Goal: Task Accomplishment & Management: Complete application form

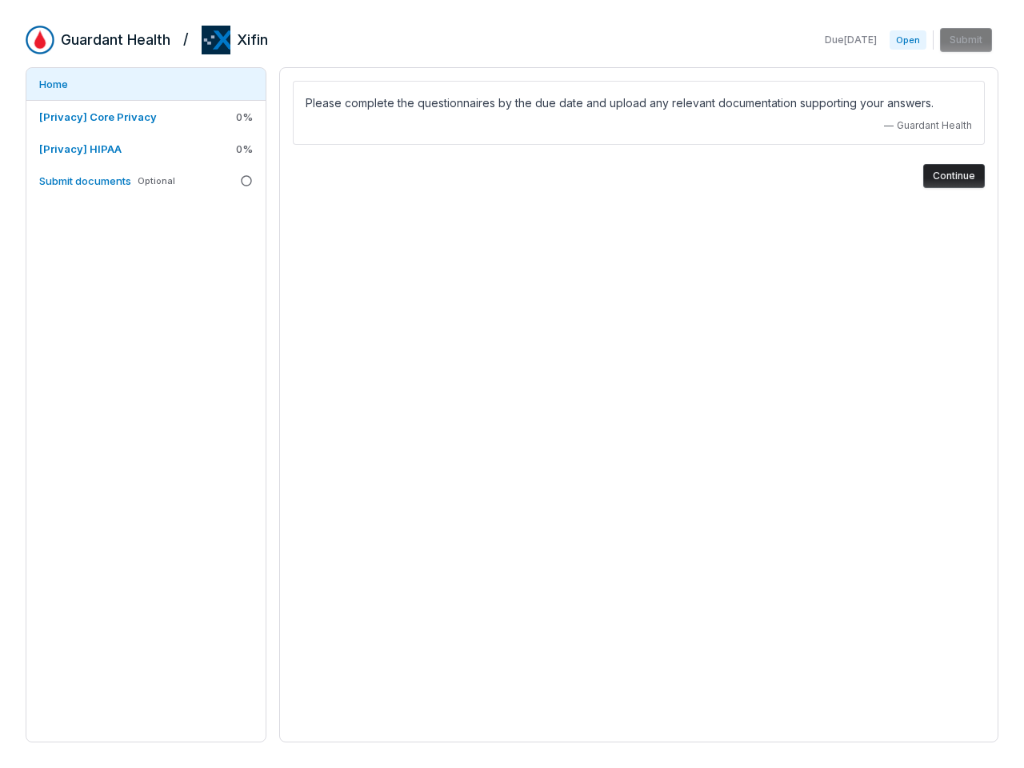
click at [512, 384] on div "Please complete the questionnaires by the due date and upload any relevant docu…" at bounding box center [638, 404] width 719 height 675
click at [244, 117] on span "0 %" at bounding box center [244, 117] width 17 height 14
click at [244, 149] on span "0 %" at bounding box center [244, 149] width 17 height 14
click at [954, 176] on button "Continue" at bounding box center [955, 176] width 62 height 24
